Goal: Find specific page/section: Find specific page/section

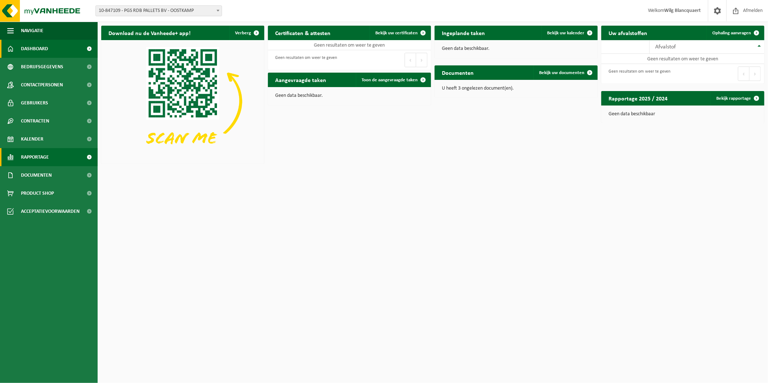
click at [46, 154] on span "Rapportage" at bounding box center [35, 157] width 28 height 18
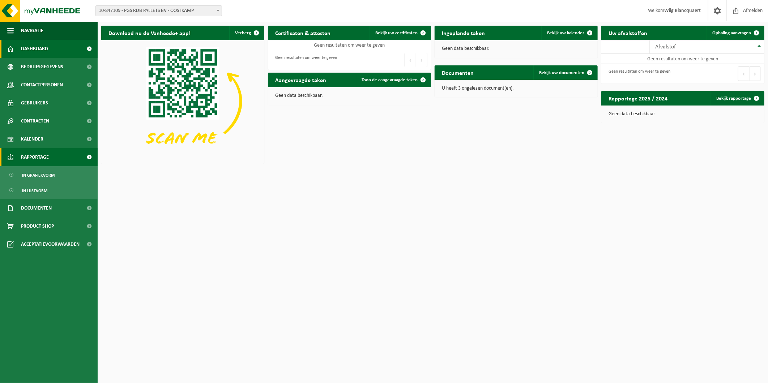
click at [46, 154] on span "Rapportage" at bounding box center [35, 157] width 28 height 18
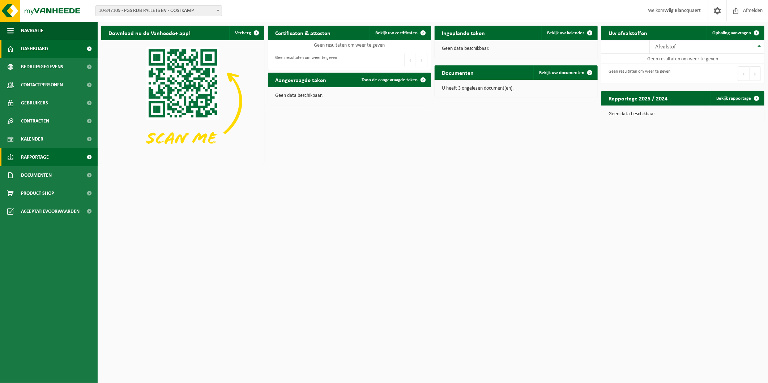
click at [46, 154] on span "Rapportage" at bounding box center [35, 157] width 28 height 18
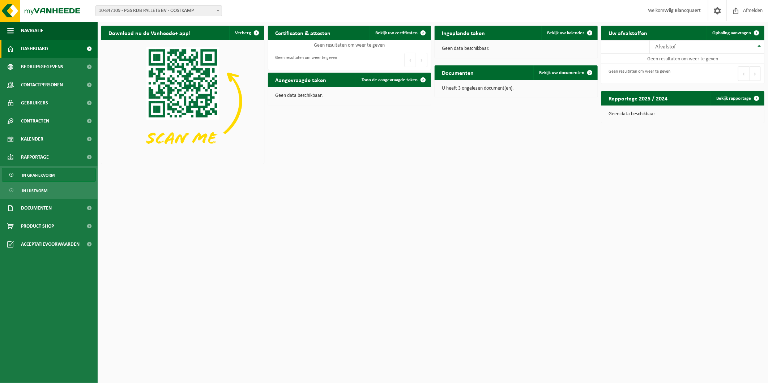
click at [42, 174] on span "In grafiekvorm" at bounding box center [38, 175] width 33 height 14
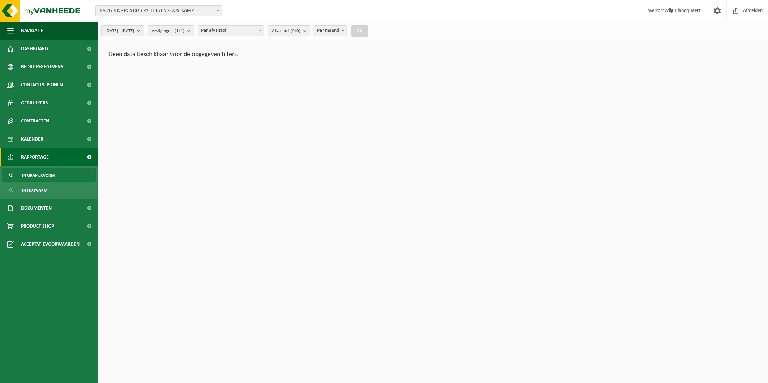
click at [134, 31] on span "2025-04-01 - 2025-09-03" at bounding box center [119, 31] width 29 height 11
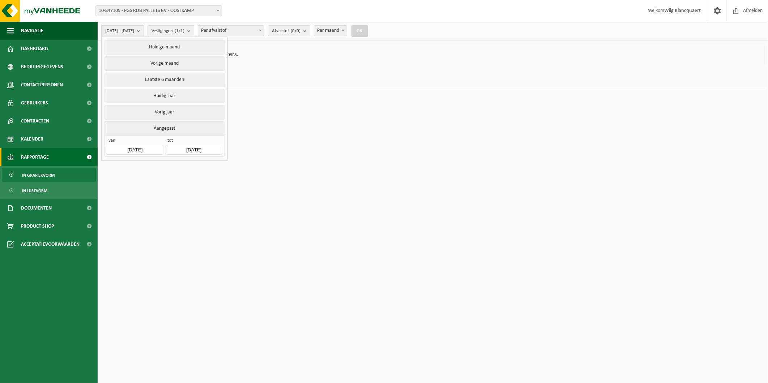
click at [134, 31] on span "2025-04-01 - 2025-09-03" at bounding box center [119, 31] width 29 height 11
